Goal: Navigation & Orientation: Find specific page/section

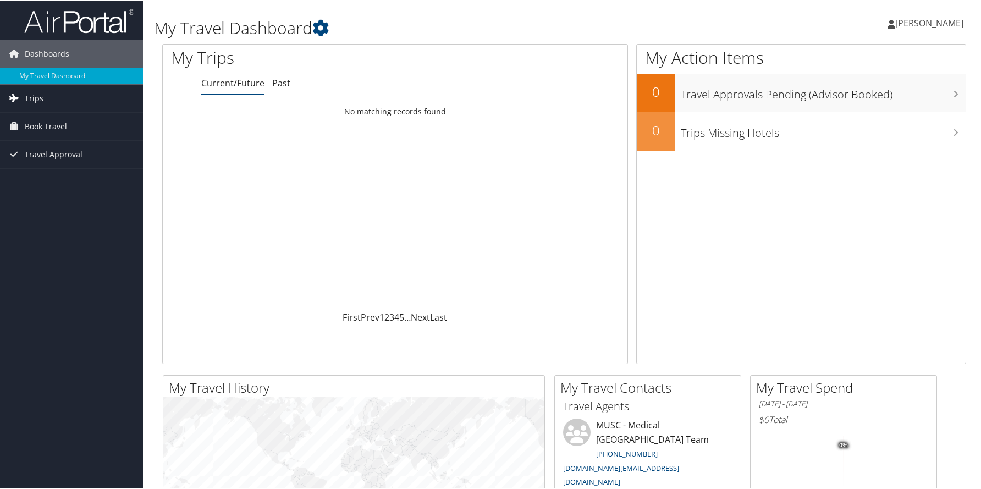
click at [40, 101] on span "Trips" at bounding box center [34, 97] width 19 height 27
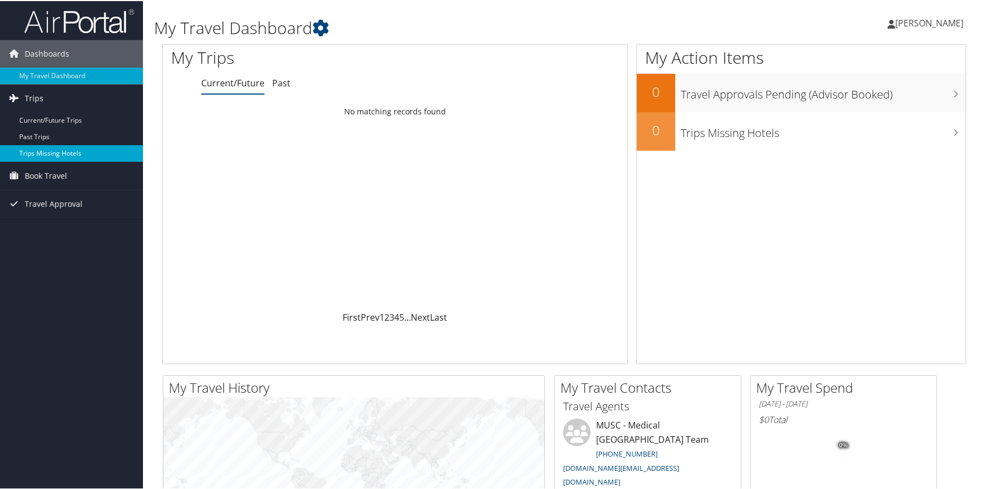
click at [54, 152] on link "Trips Missing Hotels" at bounding box center [71, 152] width 143 height 16
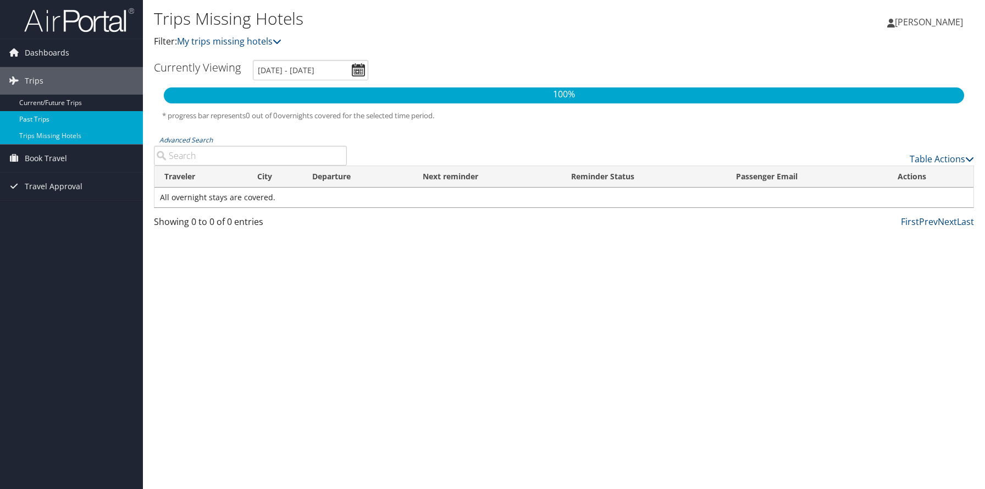
click at [40, 117] on link "Past Trips" at bounding box center [71, 119] width 143 height 16
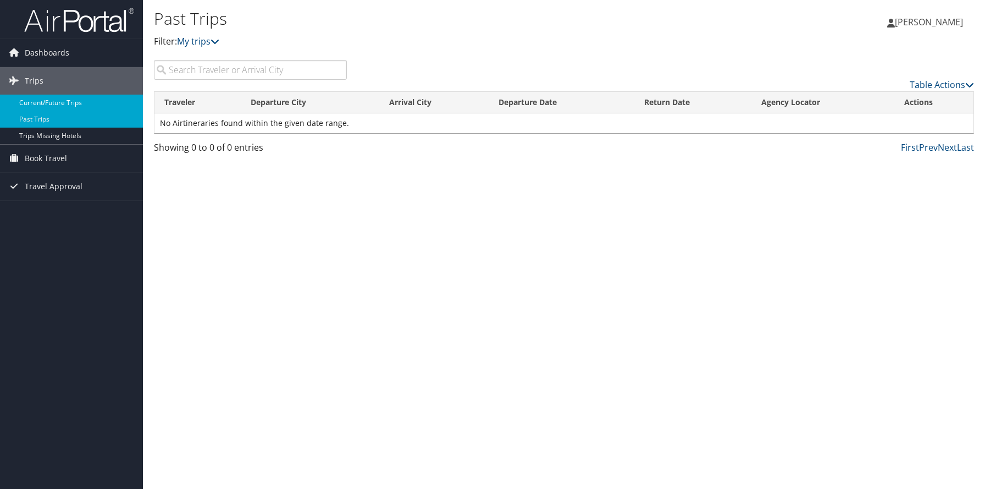
click at [67, 98] on link "Current/Future Trips" at bounding box center [71, 103] width 143 height 16
click at [58, 49] on span "Dashboards" at bounding box center [47, 52] width 45 height 27
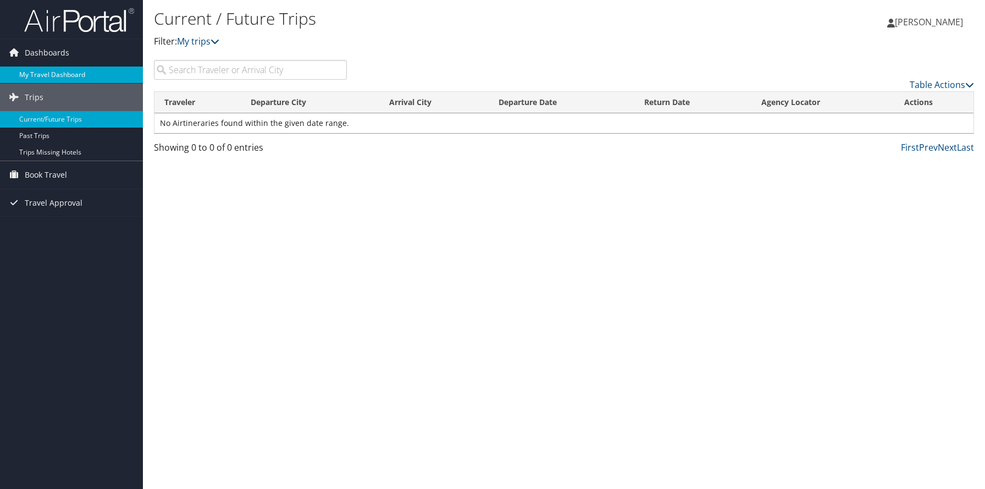
click at [64, 73] on link "My Travel Dashboard" at bounding box center [71, 75] width 143 height 16
